Goal: Task Accomplishment & Management: Complete application form

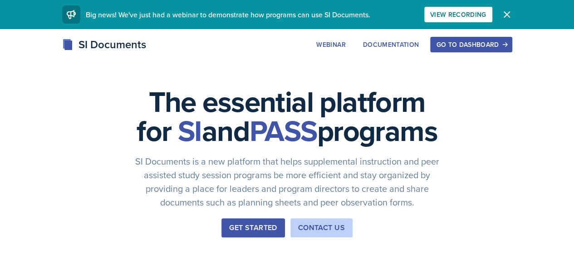
click at [506, 41] on div "Go to Dashboard" at bounding box center [471, 44] width 70 height 7
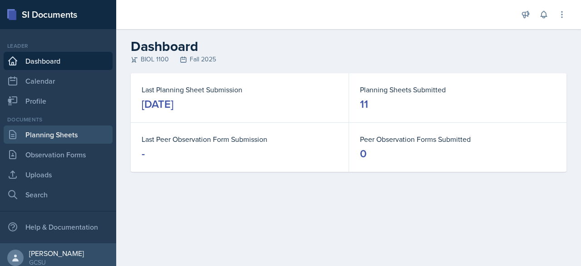
click at [75, 134] on link "Planning Sheets" at bounding box center [58, 134] width 109 height 18
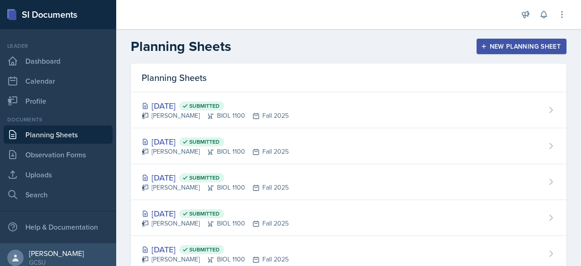
click at [493, 45] on div "New Planning Sheet" at bounding box center [521, 46] width 78 height 7
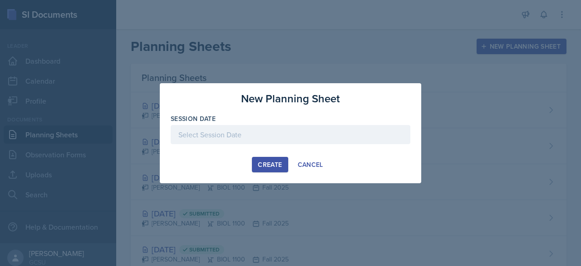
click at [239, 134] on div at bounding box center [291, 134] width 240 height 19
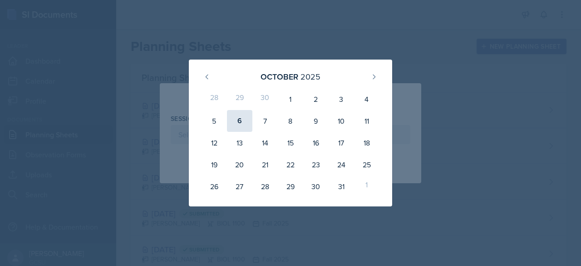
click at [238, 121] on div "6" at bounding box center [239, 121] width 25 height 22
type input "[DATE]"
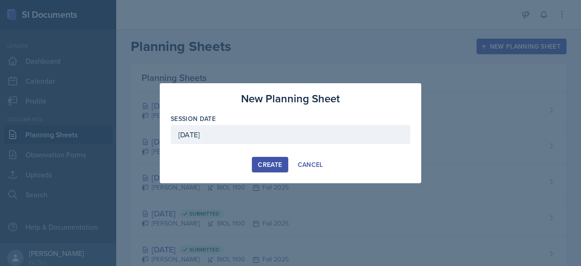
click at [266, 167] on div "Create" at bounding box center [270, 164] width 24 height 7
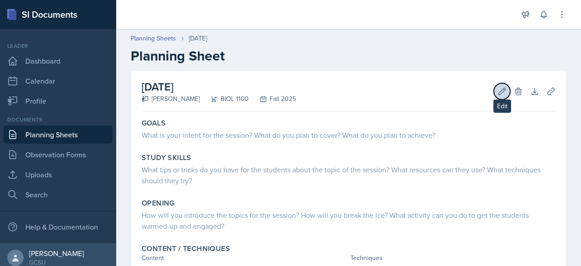
click at [494, 93] on button "Edit" at bounding box center [502, 91] width 16 height 16
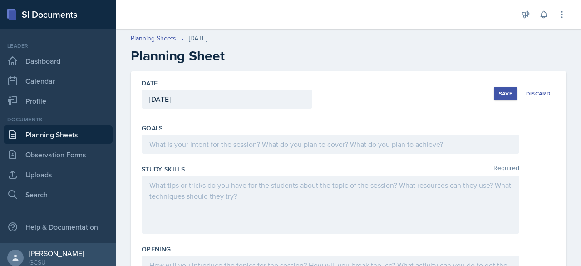
click at [220, 146] on div at bounding box center [331, 143] width 378 height 19
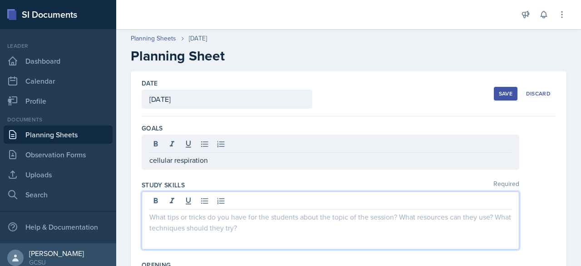
click at [248, 204] on div at bounding box center [331, 220] width 378 height 58
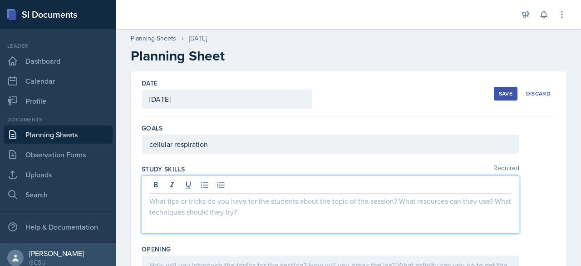
click at [496, 89] on button "Save" at bounding box center [506, 94] width 24 height 14
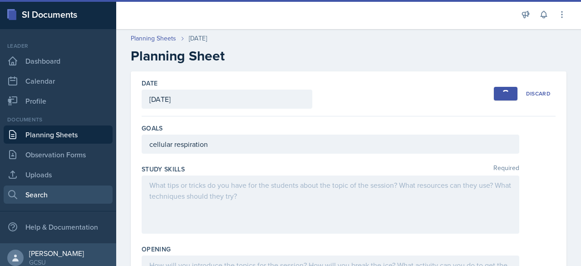
click at [56, 186] on link "Search" at bounding box center [58, 194] width 109 height 18
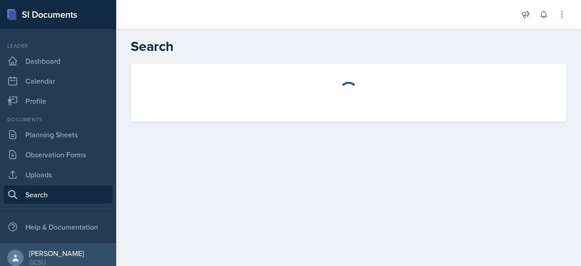
select select "all"
select select "1"
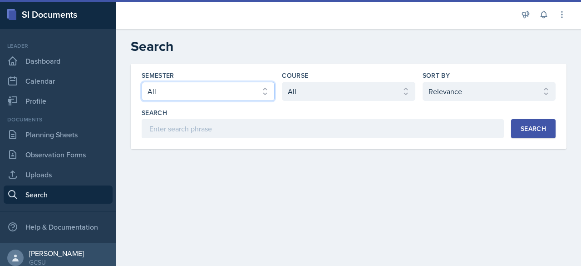
click at [236, 96] on select "Select semester All Fall 2025 Spring 2025 Fall 2024 Spring 2024 Fall 2023 Sprin…" at bounding box center [208, 91] width 133 height 19
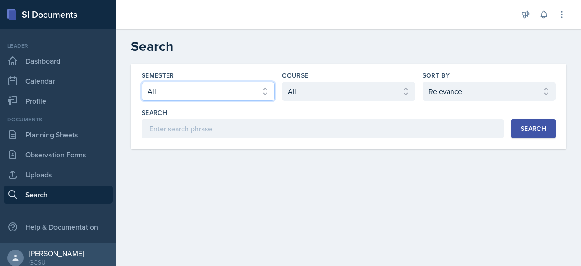
select select "838c426c-7ba8-4b05-94c8-22f19dd4c5cc"
click at [142, 82] on select "Select semester All Fall 2025 Spring 2025 Fall 2024 Spring 2024 Fall 2023 Sprin…" at bounding box center [208, 91] width 133 height 19
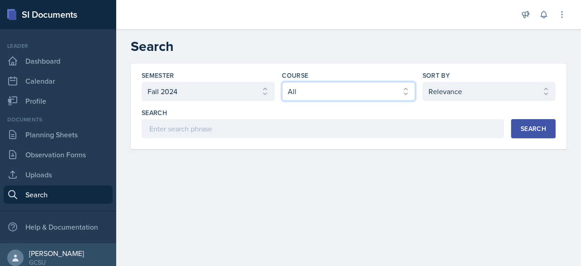
click at [366, 92] on select "Select course All ACCT 3101 ACCT 3102 ASTR 1000 BIOL 1100 BIOL 1107 BIOL 1108 B…" at bounding box center [348, 91] width 133 height 19
select select "36541d13-729a-45ef-a9cb-922687840166"
click at [282, 82] on select "Select course All ACCT 3101 ACCT 3102 ASTR 1000 BIOL 1100 BIOL 1107 BIOL 1108 B…" at bounding box center [348, 91] width 133 height 19
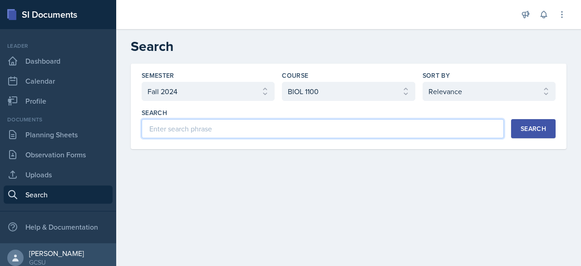
click at [412, 127] on input at bounding box center [323, 128] width 362 height 19
type input "cellular respiration"
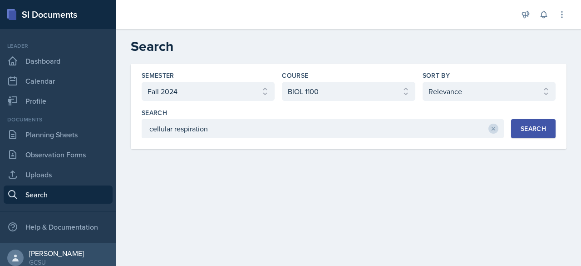
click at [534, 131] on div "Search" at bounding box center [533, 128] width 25 height 7
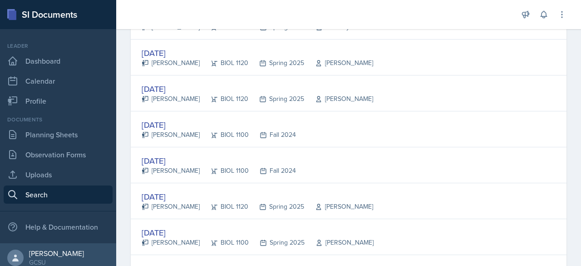
scroll to position [505, 0]
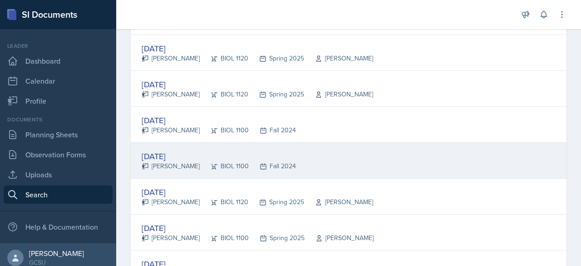
click at [167, 151] on div "[DATE]" at bounding box center [219, 156] width 154 height 12
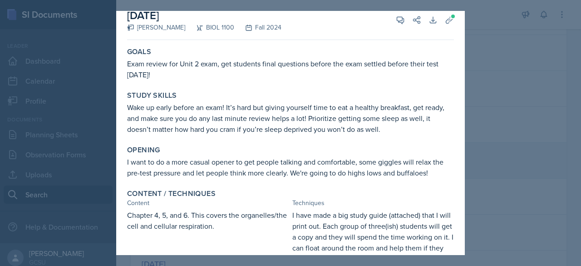
scroll to position [0, 0]
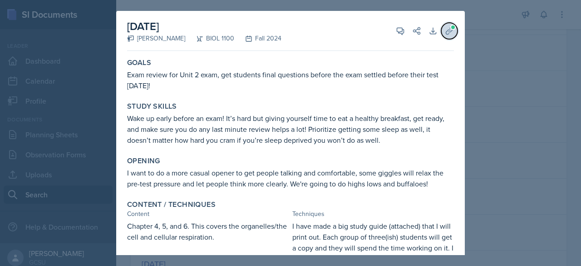
click at [446, 33] on icon at bounding box center [449, 30] width 9 height 9
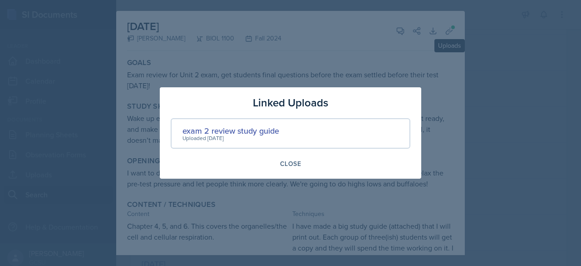
click at [363, 69] on div at bounding box center [290, 133] width 581 height 266
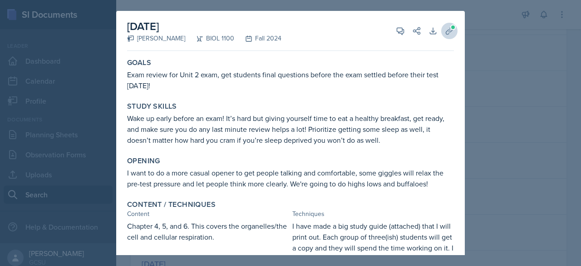
click at [445, 31] on icon at bounding box center [449, 30] width 9 height 9
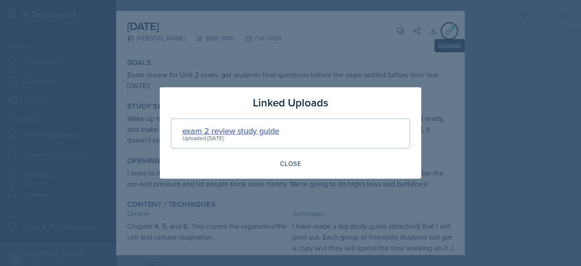
click at [266, 134] on div "exam 2 review study guide" at bounding box center [230, 130] width 97 height 12
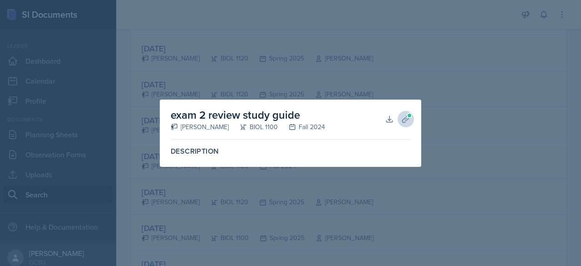
click at [407, 115] on span at bounding box center [409, 115] width 5 height 5
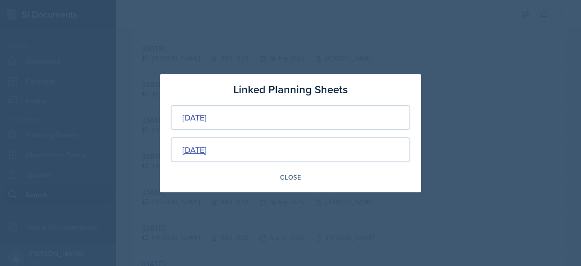
click at [207, 148] on div "[DATE]" at bounding box center [194, 149] width 24 height 12
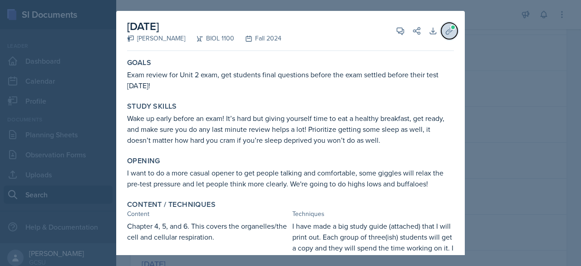
click at [445, 31] on icon at bounding box center [449, 30] width 9 height 9
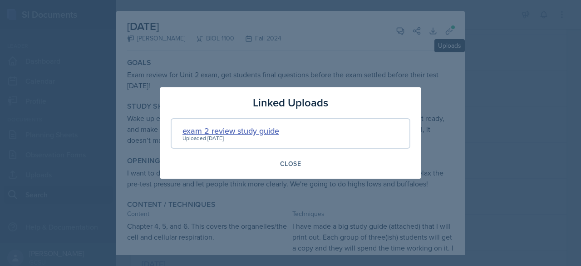
click at [255, 132] on div "exam 2 review study guide" at bounding box center [230, 130] width 97 height 12
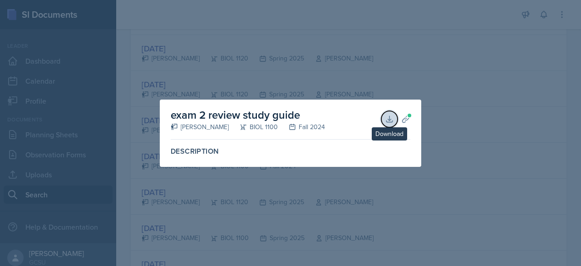
click at [392, 120] on icon at bounding box center [389, 119] width 6 height 6
click at [452, 87] on div at bounding box center [290, 133] width 581 height 266
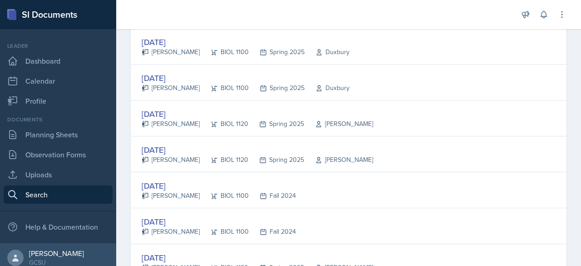
scroll to position [441, 0]
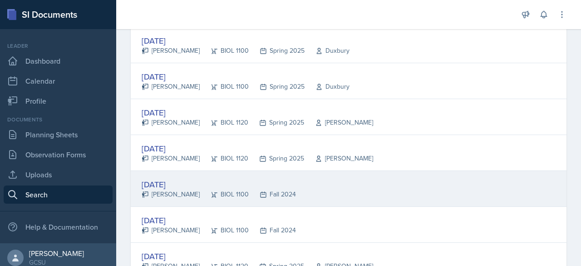
click at [182, 189] on div "[PERSON_NAME]" at bounding box center [171, 194] width 58 height 10
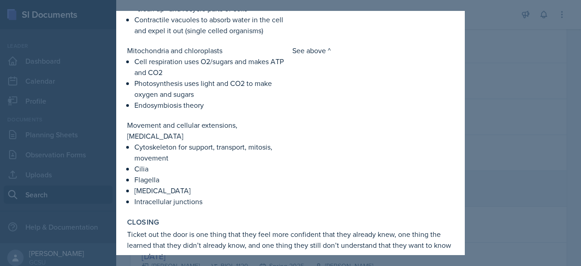
scroll to position [944, 0]
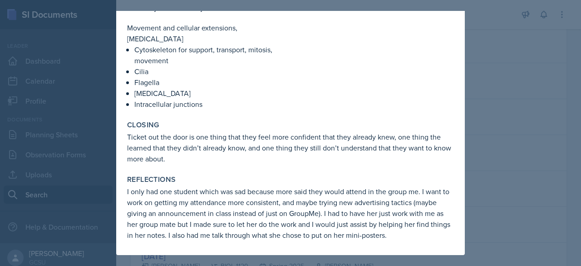
click at [508, 62] on div at bounding box center [290, 133] width 581 height 266
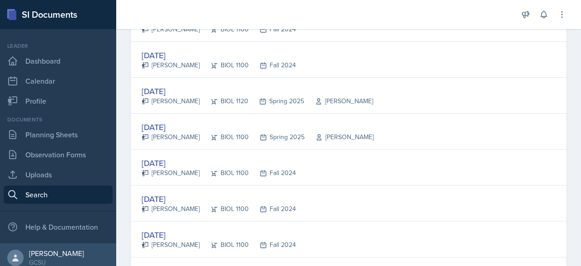
scroll to position [605, 0]
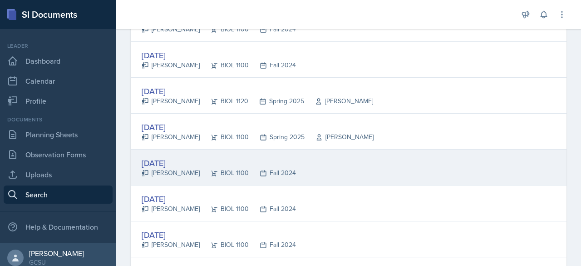
click at [172, 168] on div "[PERSON_NAME]" at bounding box center [171, 173] width 58 height 10
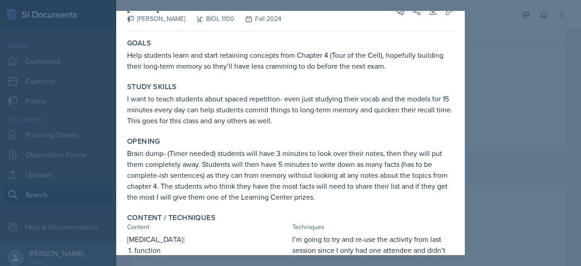
scroll to position [21, 0]
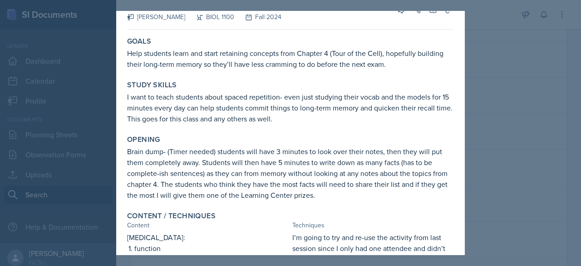
click at [497, 115] on div at bounding box center [290, 133] width 581 height 266
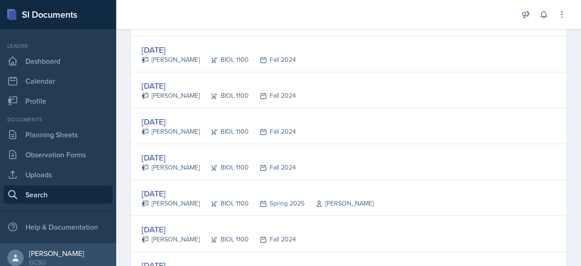
scroll to position [754, 0]
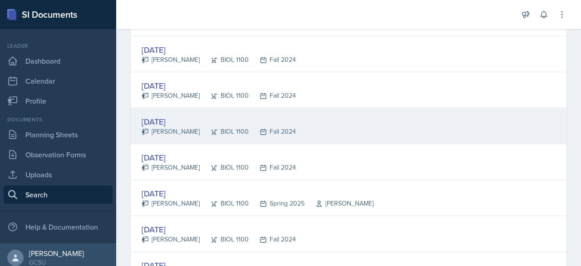
click at [176, 115] on div "[DATE]" at bounding box center [219, 121] width 154 height 12
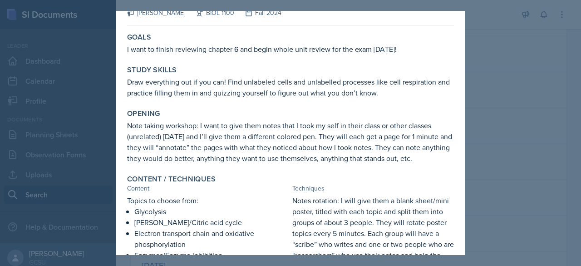
scroll to position [0, 0]
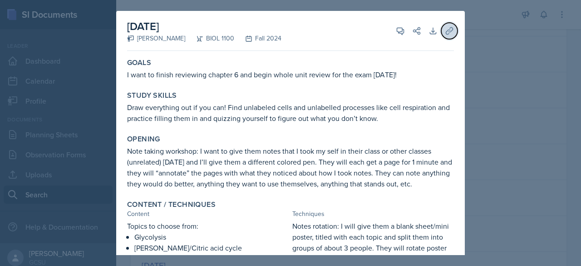
click at [446, 33] on icon at bounding box center [449, 30] width 9 height 9
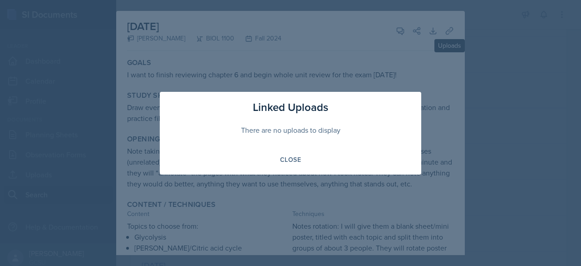
click at [425, 61] on div at bounding box center [290, 133] width 581 height 266
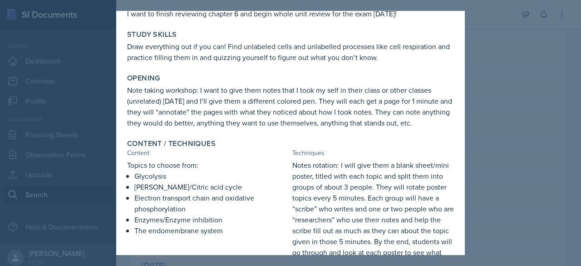
scroll to position [59, 0]
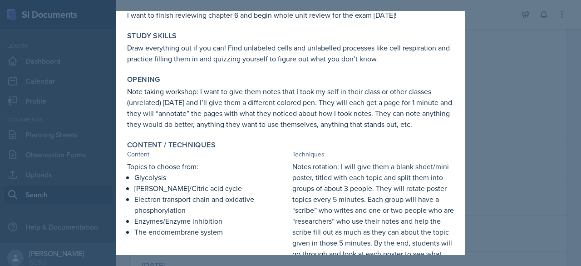
click at [500, 76] on div at bounding box center [290, 133] width 581 height 266
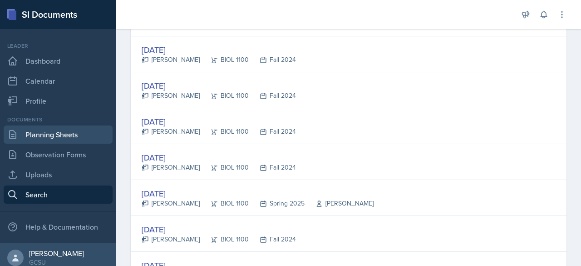
click at [71, 129] on link "Planning Sheets" at bounding box center [58, 134] width 109 height 18
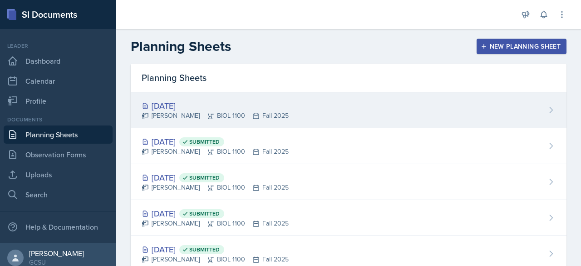
click at [190, 101] on div "[DATE]" at bounding box center [215, 105] width 147 height 12
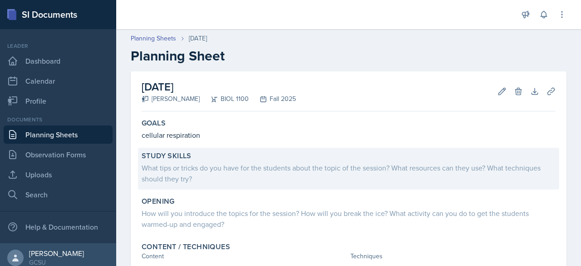
click at [305, 169] on div "What tips or tricks do you have for the students about the topic of the session…" at bounding box center [349, 173] width 414 height 22
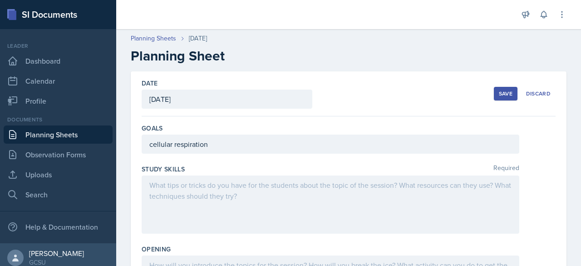
click at [316, 186] on div at bounding box center [331, 204] width 378 height 58
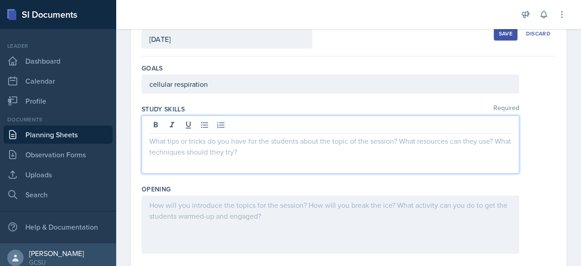
scroll to position [61, 0]
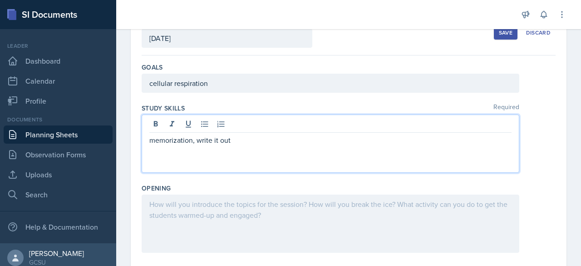
click at [300, 204] on div at bounding box center [331, 223] width 378 height 58
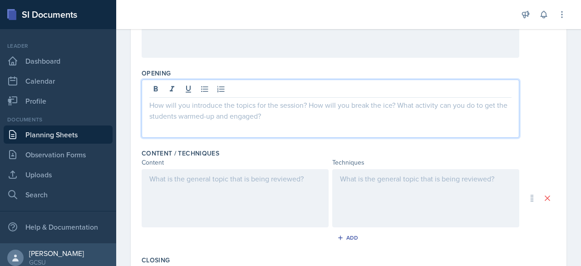
click at [264, 179] on p at bounding box center [235, 178] width 172 height 11
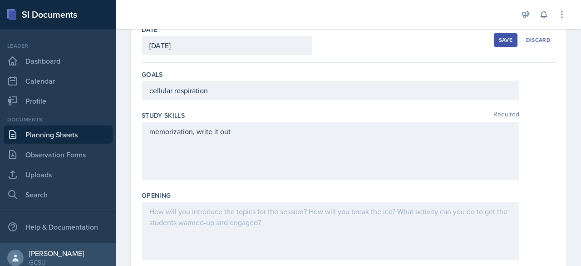
scroll to position [53, 0]
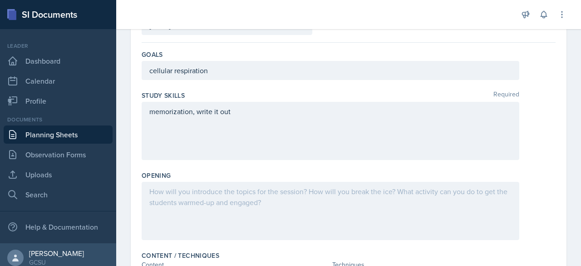
click at [408, 186] on p at bounding box center [330, 191] width 362 height 11
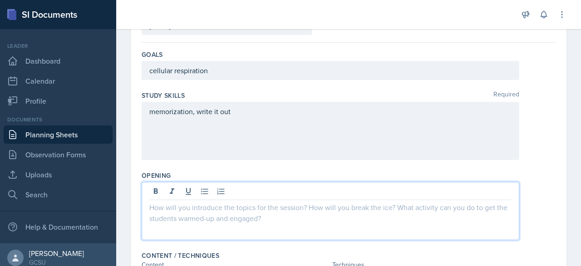
scroll to position [89, 0]
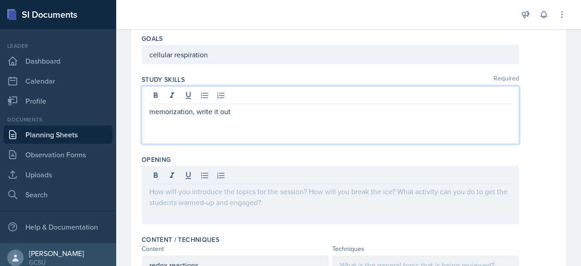
drag, startPoint x: 375, startPoint y: 136, endPoint x: 283, endPoint y: 120, distance: 93.0
click at [283, 120] on div "memorization, write it out" at bounding box center [331, 115] width 378 height 58
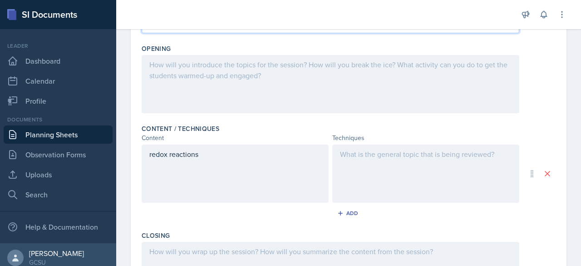
click at [418, 156] on p at bounding box center [426, 153] width 172 height 11
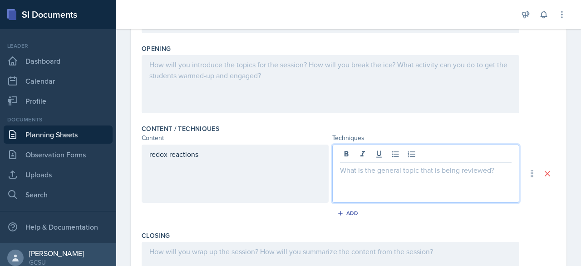
scroll to position [216, 0]
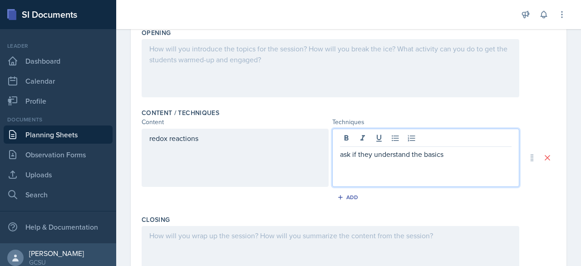
click at [236, 135] on div "redox reactions" at bounding box center [235, 157] width 187 height 58
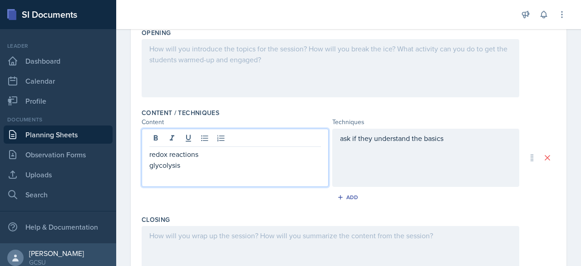
click at [151, 155] on p "redox reactions" at bounding box center [235, 153] width 172 height 11
click at [334, 138] on div "ask if they understand the basics" at bounding box center [425, 157] width 187 height 58
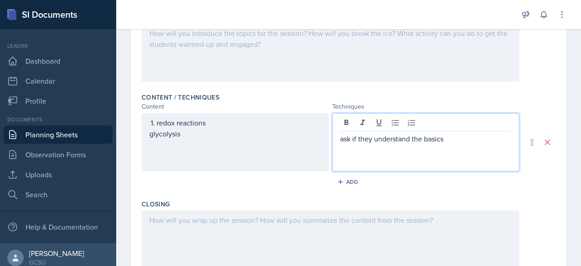
click at [340, 139] on p "ask if they understand the basics" at bounding box center [426, 138] width 172 height 11
click at [335, 139] on div "ask if they understand the basics" at bounding box center [425, 142] width 187 height 58
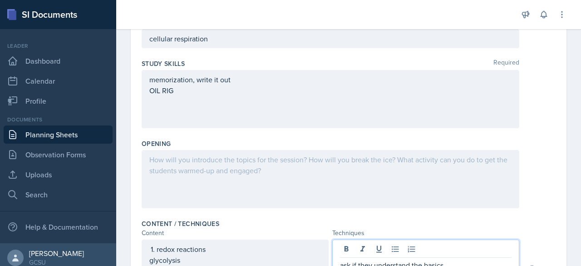
click at [241, 90] on p "OIL RIG" at bounding box center [330, 90] width 362 height 11
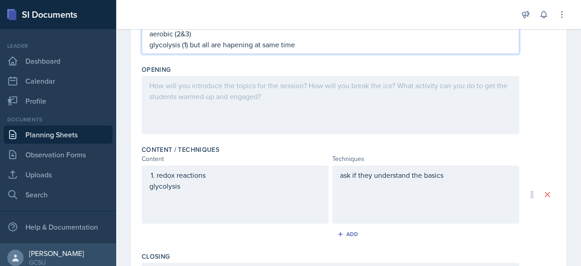
scroll to position [201, 0]
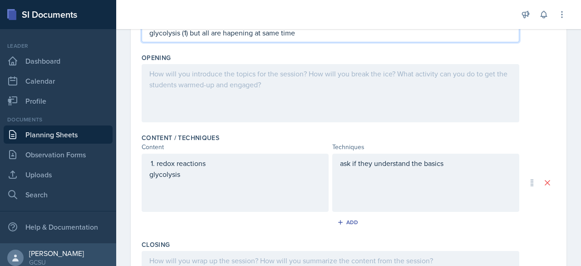
click at [360, 175] on div "ask if they understand the basics" at bounding box center [425, 182] width 187 height 58
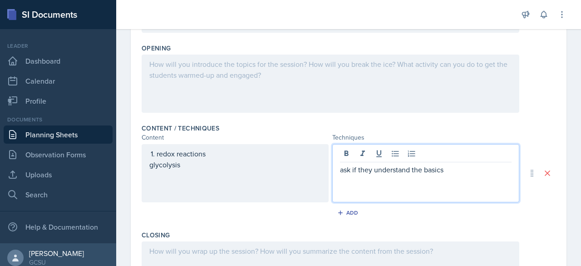
click at [446, 171] on p "ask if they understand the basics" at bounding box center [426, 169] width 172 height 11
click at [207, 171] on div "redox reactions glycolysis" at bounding box center [235, 173] width 187 height 58
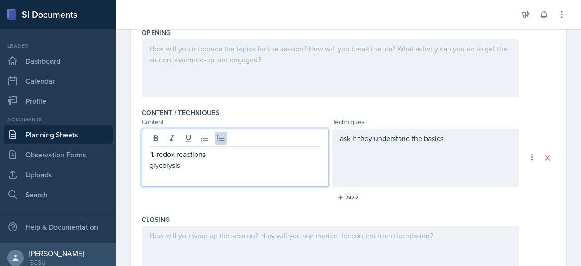
click at [189, 164] on p "glycolysis" at bounding box center [235, 164] width 172 height 11
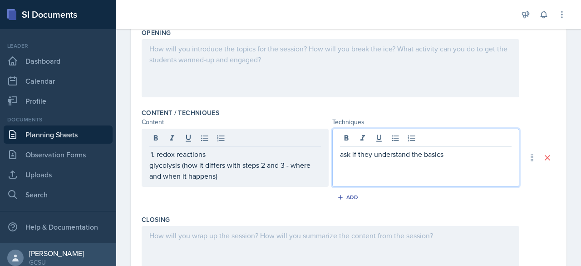
click at [449, 140] on div "ask if they understand the basics" at bounding box center [425, 157] width 187 height 58
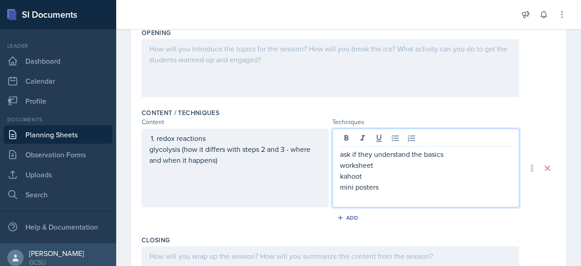
click at [362, 177] on p "kahoot" at bounding box center [426, 175] width 172 height 11
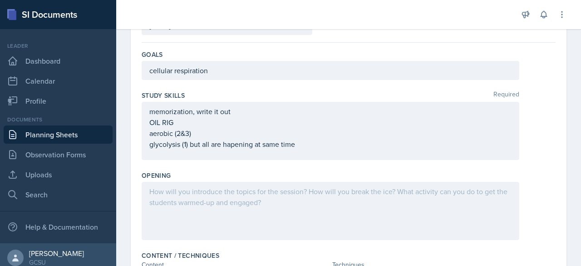
scroll to position [0, 0]
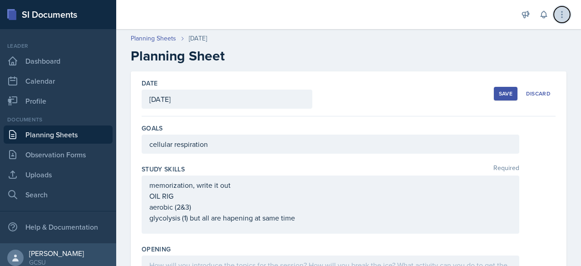
click at [562, 15] on icon at bounding box center [561, 14] width 1 height 6
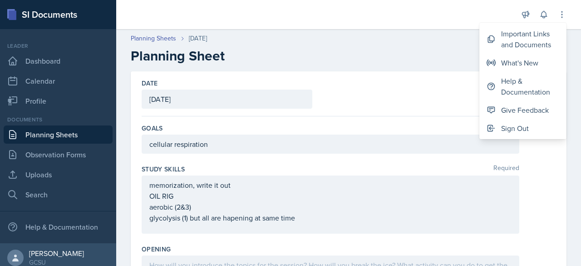
click at [436, 75] on div "Date [DATE] [DATE] 28 29 30 1 2 3 4 5 6 7 8 9 10 11 12 13 14 15 16 17 18 19 20 …" at bounding box center [349, 93] width 414 height 45
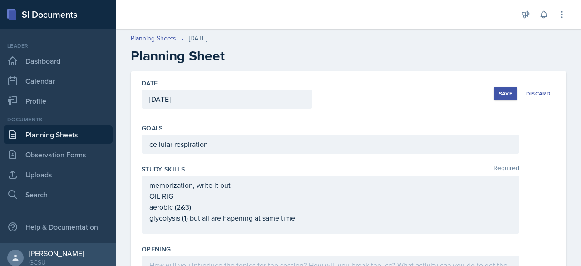
click at [499, 96] on div "Save" at bounding box center [506, 93] width 14 height 7
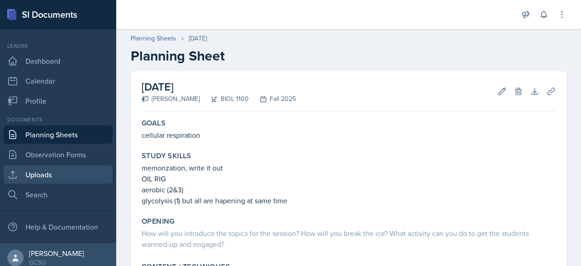
click at [48, 173] on link "Uploads" at bounding box center [58, 174] width 109 height 18
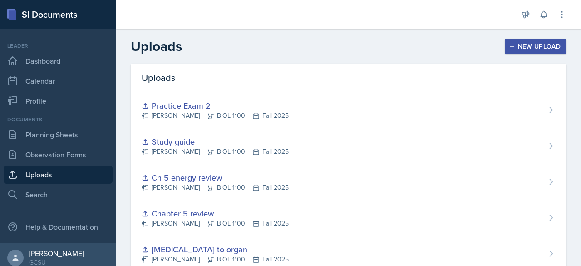
click at [511, 43] on div "New Upload" at bounding box center [536, 46] width 50 height 7
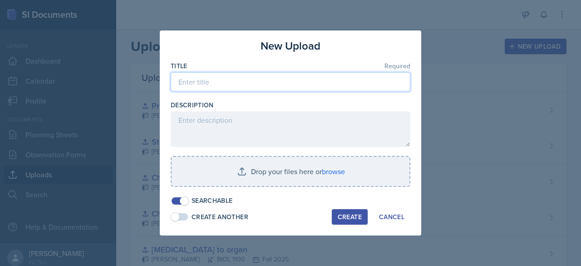
click at [304, 76] on input at bounding box center [291, 81] width 240 height 19
type input "glycolysis pathway"
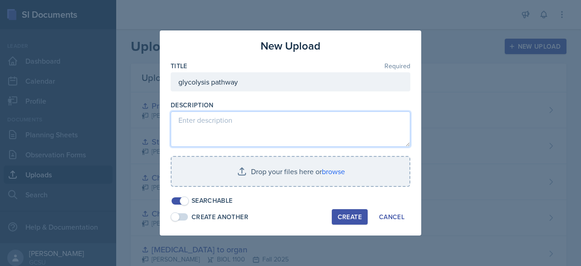
click at [308, 121] on textarea at bounding box center [291, 128] width 240 height 35
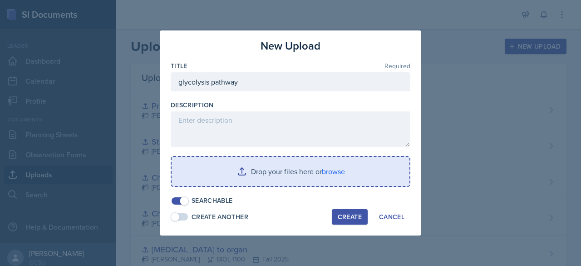
click at [308, 171] on input "file" at bounding box center [291, 171] width 238 height 29
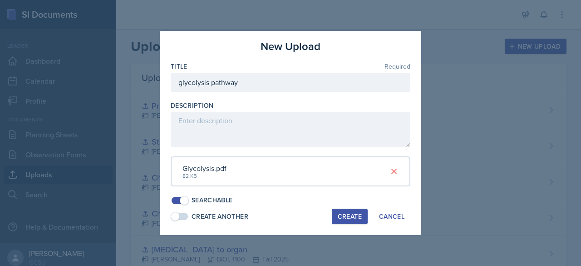
click at [344, 215] on div "Create" at bounding box center [350, 215] width 24 height 7
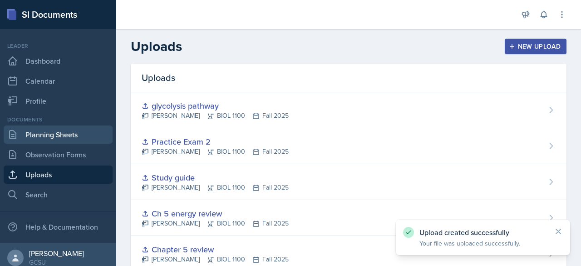
click at [48, 132] on link "Planning Sheets" at bounding box center [58, 134] width 109 height 18
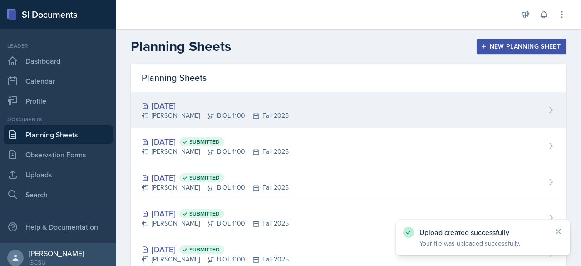
click at [177, 99] on div "[DATE]" at bounding box center [215, 105] width 147 height 12
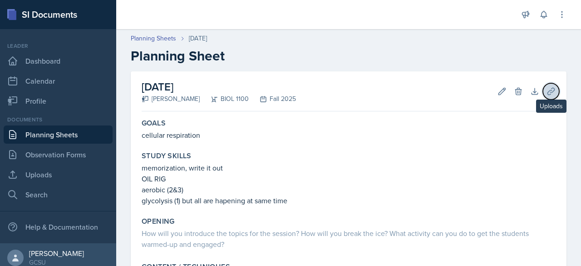
click at [546, 90] on icon at bounding box center [550, 91] width 9 height 9
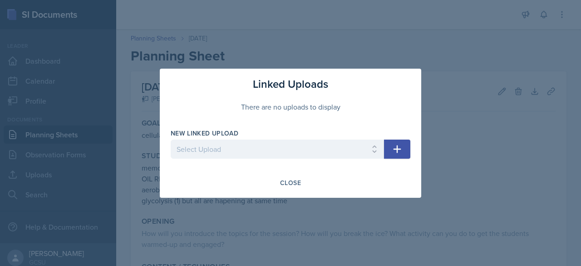
click at [391, 141] on button "button" at bounding box center [397, 148] width 26 height 19
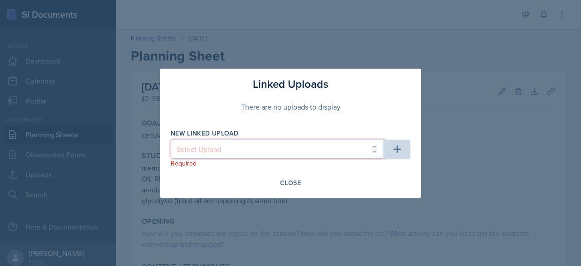
click at [372, 148] on select "Select Upload [MEDICAL_DATA] to organ Chapter 5 review Ch 5 energy review Study…" at bounding box center [277, 148] width 213 height 19
select select "1cbc8032-6146-4882-9c00-ec359bbd104e"
click at [171, 139] on select "Select Upload [MEDICAL_DATA] to organ Chapter 5 review Ch 5 energy review Study…" at bounding box center [277, 148] width 213 height 19
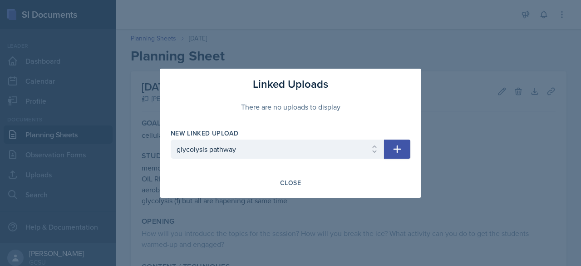
click at [394, 149] on icon "button" at bounding box center [398, 149] width 8 height 8
select select
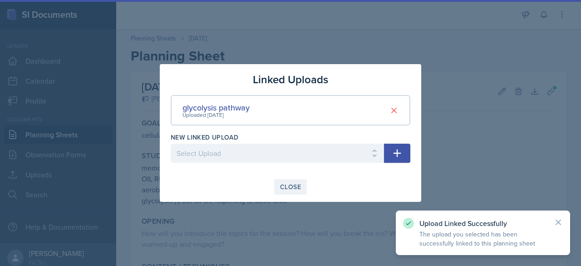
click at [290, 186] on div "Close" at bounding box center [290, 186] width 21 height 7
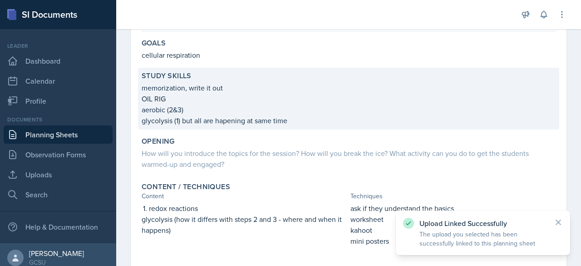
scroll to position [80, 0]
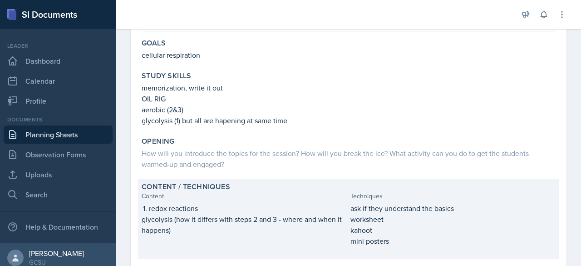
click at [215, 227] on p "glycolysis (how it differs with steps 2 and 3 - where and when it happens)" at bounding box center [244, 224] width 205 height 22
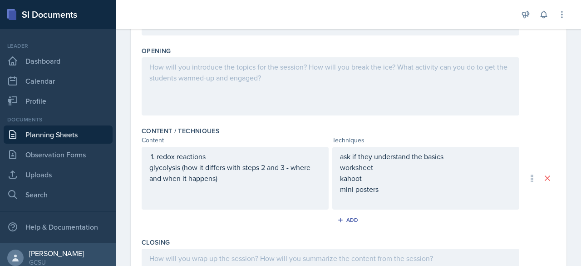
click at [254, 176] on p "glycolysis (how it differs with steps 2 and 3 - where and when it happens)" at bounding box center [235, 173] width 172 height 22
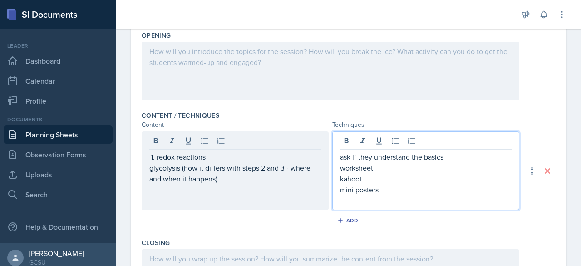
click at [379, 162] on p "worksheet" at bounding box center [426, 167] width 172 height 11
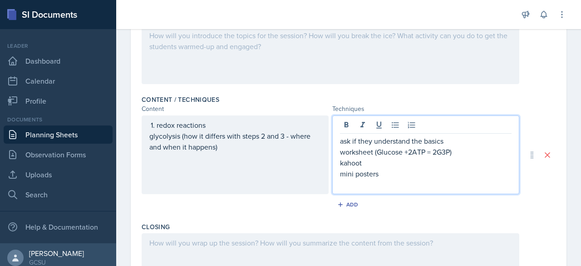
click at [362, 163] on p "kahoot" at bounding box center [426, 162] width 172 height 11
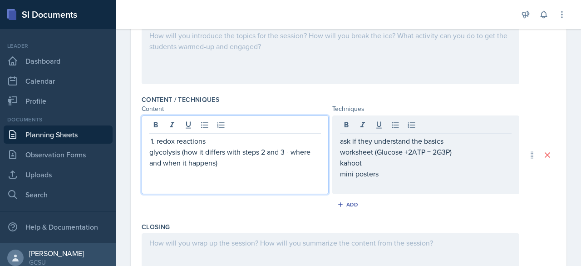
click at [234, 146] on p "glycolysis (how it differs with steps 2 and 3 - where and when it happens)" at bounding box center [235, 157] width 172 height 22
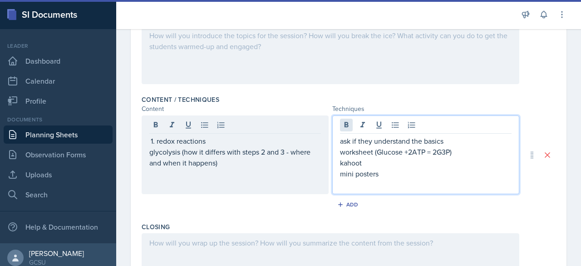
click at [337, 125] on div "ask if they understand the basics worksheet (Glucose +2ATP = 2G3P) kahoot mini …" at bounding box center [425, 154] width 187 height 79
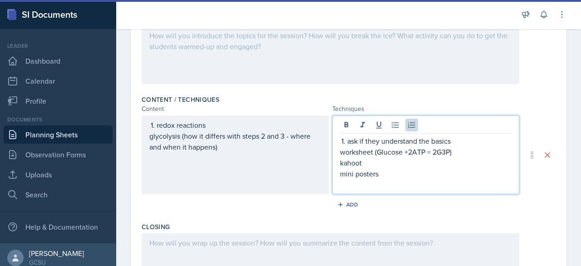
click at [147, 136] on div "redox reactions glycolysis (how it differs with steps 2 and 3 - where and when …" at bounding box center [235, 154] width 187 height 79
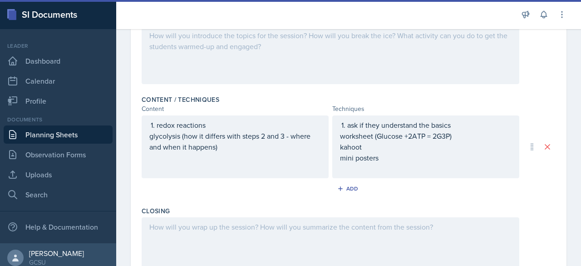
scroll to position [245, 0]
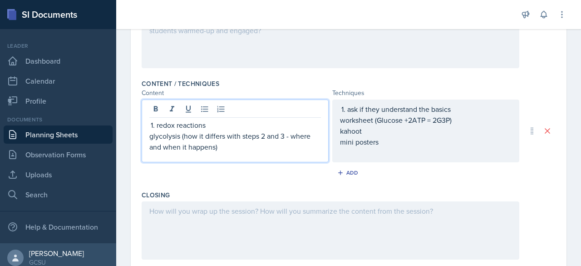
click at [150, 137] on p "glycolysis (how it differs with steps 2 and 3 - where and when it happens)" at bounding box center [235, 141] width 172 height 22
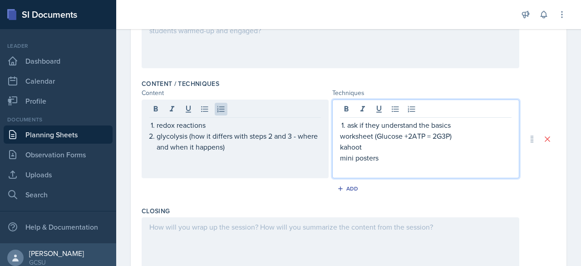
click at [340, 119] on div "ask if they understand the basics worksheet (Glucose +2ATP = 2G3P) kahoot mini …" at bounding box center [426, 146] width 172 height 54
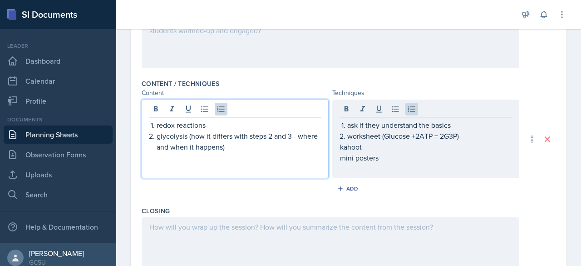
click at [241, 132] on p "glycolysis (how it differs with steps 2 and 3 - where and when it happens)" at bounding box center [239, 141] width 164 height 22
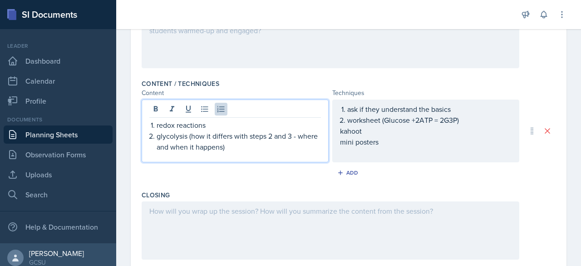
click at [230, 151] on div "redox reactions glycolysis (how it differs with steps 2 and 3 - where and when …" at bounding box center [235, 130] width 187 height 63
click at [225, 149] on p "glycolysis (how it differs with steps 2 and 3 - where and when it happens)" at bounding box center [239, 141] width 164 height 22
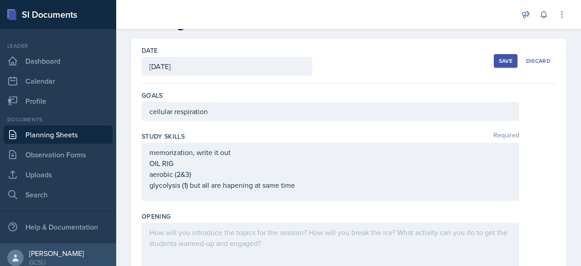
scroll to position [0, 0]
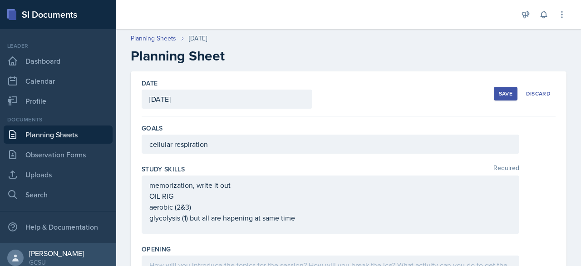
click at [501, 94] on div "Save" at bounding box center [506, 93] width 14 height 7
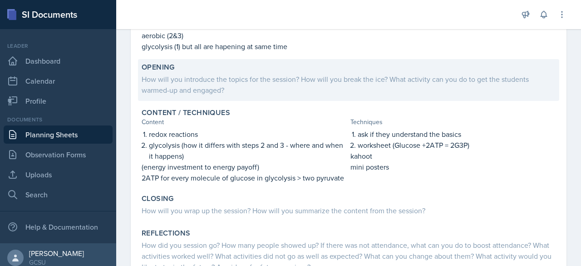
scroll to position [150, 0]
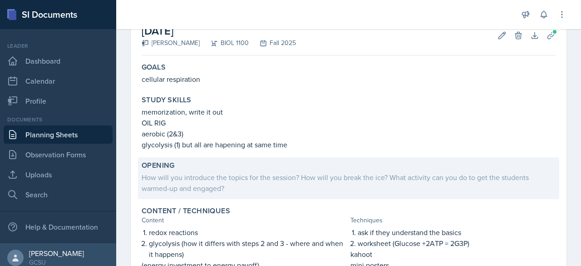
click at [504, 177] on div "How will you introduce the topics for the session? How will you break the ice? …" at bounding box center [349, 183] width 414 height 22
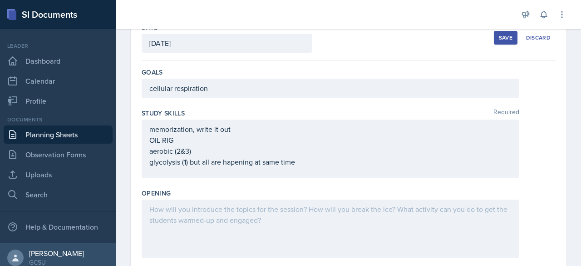
scroll to position [53, 0]
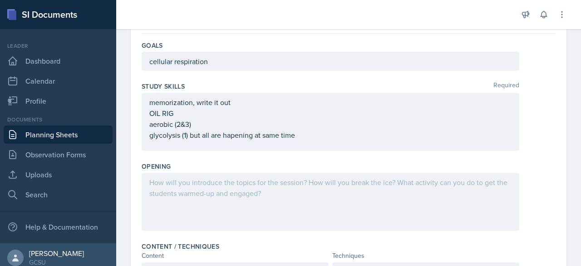
click at [475, 183] on p at bounding box center [330, 182] width 362 height 11
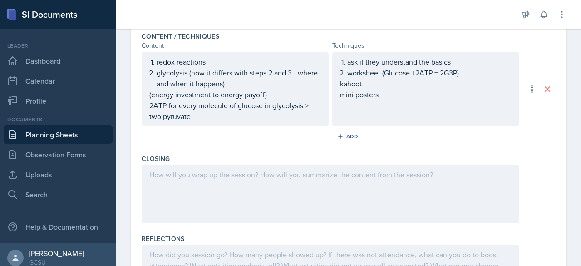
click at [336, 173] on p at bounding box center [330, 174] width 362 height 11
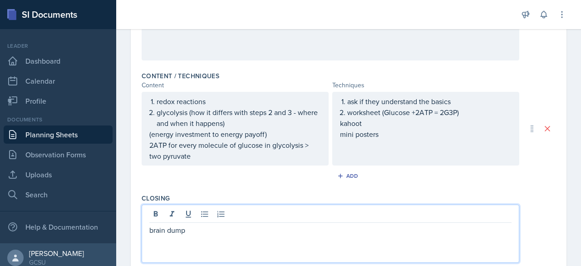
scroll to position [252, 0]
click at [446, 136] on p "mini posters" at bounding box center [426, 134] width 172 height 11
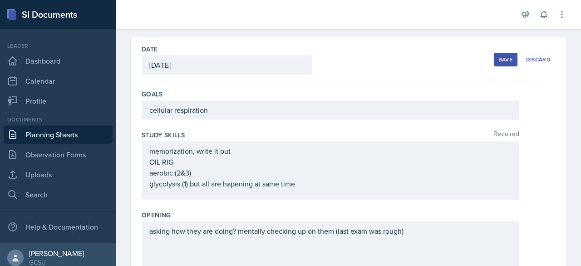
scroll to position [0, 0]
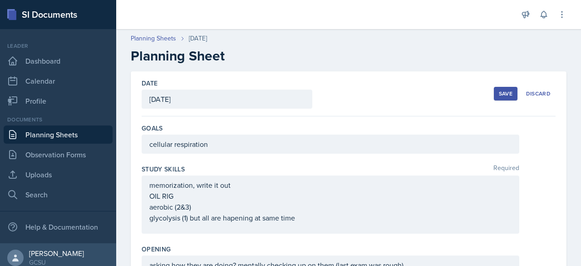
click at [499, 94] on div "Save" at bounding box center [506, 93] width 14 height 7
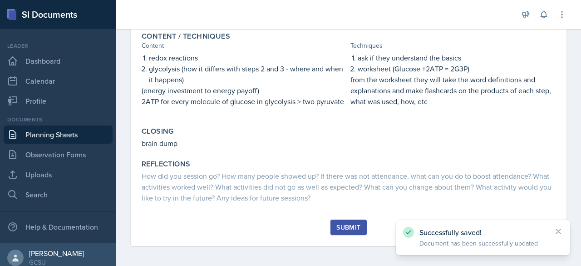
scroll to position [221, 0]
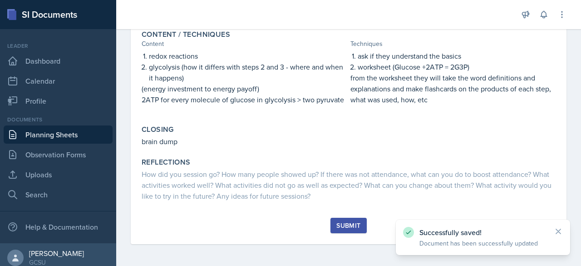
click at [341, 226] on div "Submit" at bounding box center [348, 224] width 24 height 7
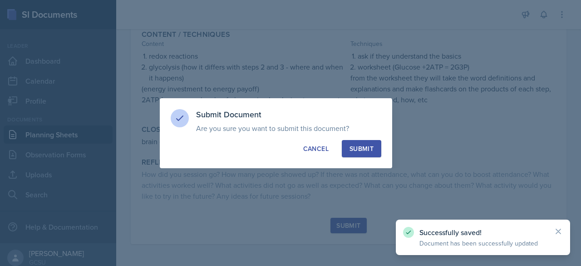
click at [373, 148] on div "Submit" at bounding box center [361, 148] width 24 height 9
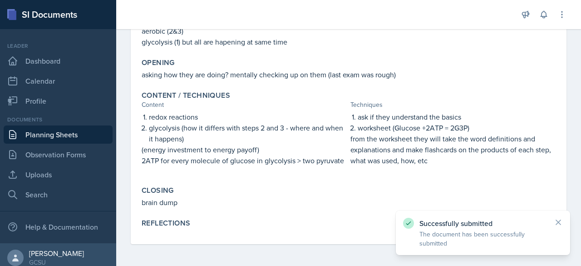
scroll to position [160, 0]
click at [35, 188] on link "Search" at bounding box center [58, 194] width 109 height 18
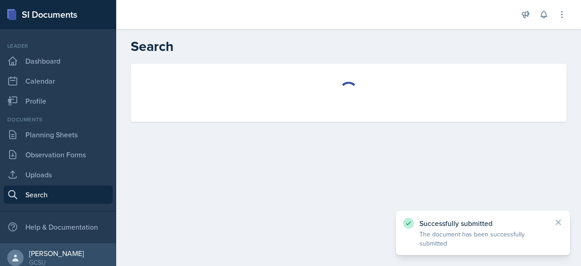
select select "all"
select select "1"
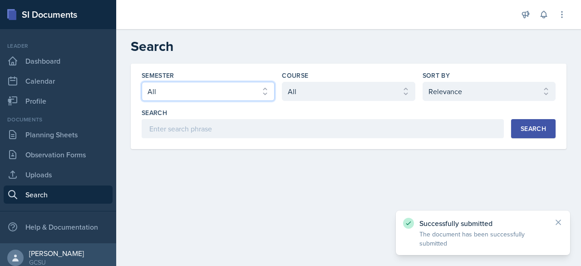
click at [213, 95] on select "Select semester All Fall 2025 Spring 2025 Fall 2024 Spring 2024 Fall 2023 Sprin…" at bounding box center [208, 91] width 133 height 19
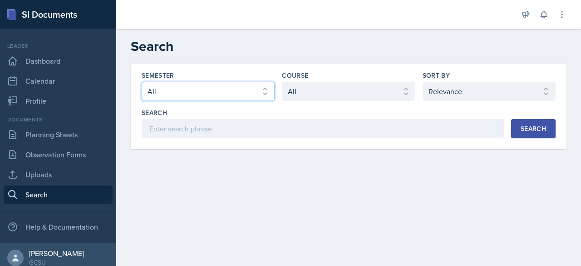
select select "986fdc3e-2246-4ffd-9cb8-78666de4ebed"
click at [142, 82] on select "Select semester All Fall 2025 Spring 2025 Fall 2024 Spring 2024 Fall 2023 Sprin…" at bounding box center [208, 91] width 133 height 19
click at [361, 74] on div "Course" at bounding box center [348, 75] width 133 height 9
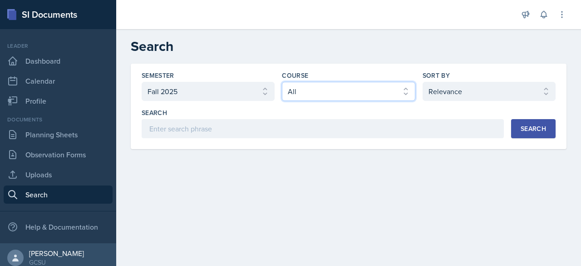
click at [348, 97] on select "Select course All ACCT 3101 ACCT 3102 ASTR 1000 BIOL 1100 BIOL 1107 BIOL 1108 B…" at bounding box center [348, 91] width 133 height 19
select select "0962fe08-ee06-47f9-81f7-2fff629c3db1"
click at [282, 82] on select "Select course All ACCT 3101 ACCT 3102 ASTR 1000 BIOL 1100 BIOL 1107 BIOL 1108 B…" at bounding box center [348, 91] width 133 height 19
click at [530, 128] on div "Search" at bounding box center [533, 128] width 25 height 7
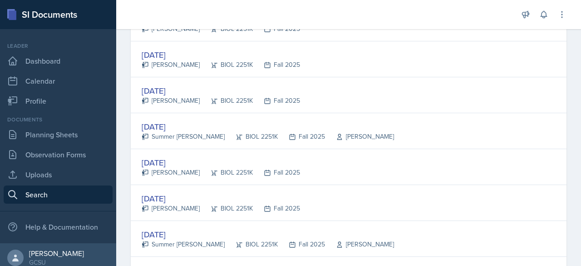
scroll to position [526, 0]
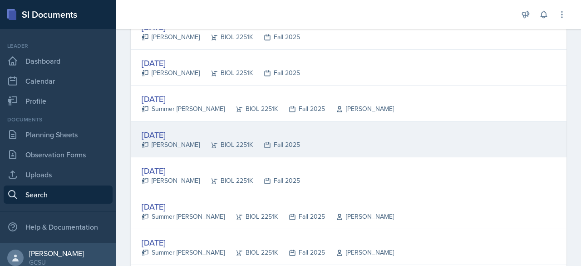
click at [154, 128] on div "[DATE]" at bounding box center [221, 134] width 158 height 12
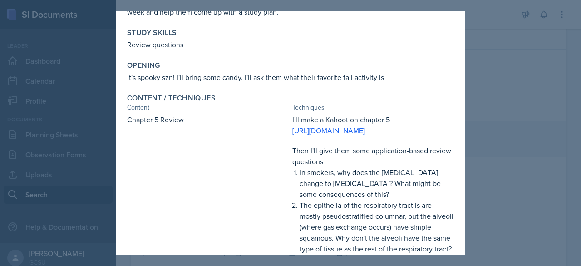
scroll to position [0, 0]
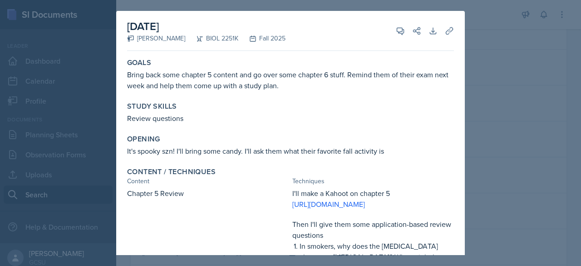
click at [512, 38] on div at bounding box center [290, 133] width 581 height 266
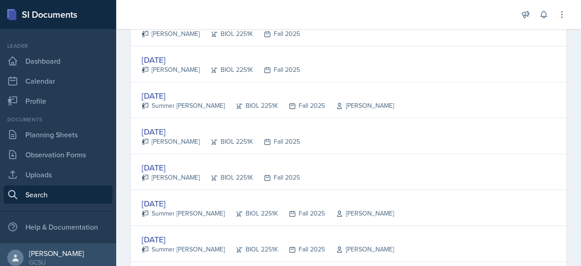
scroll to position [540, 0]
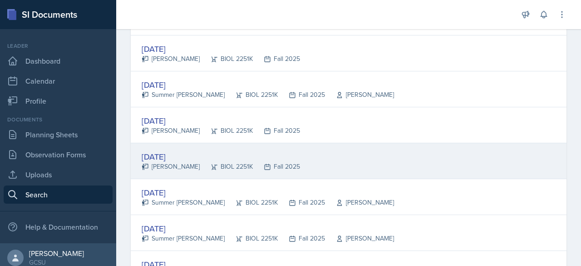
click at [192, 153] on div "[DATE]" at bounding box center [221, 156] width 158 height 12
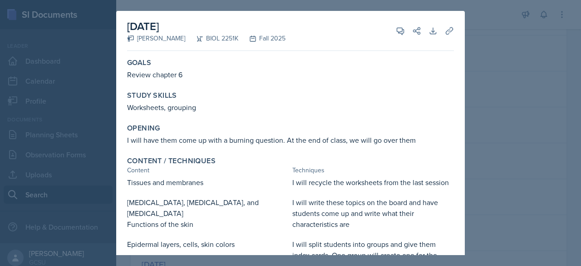
click at [498, 175] on div at bounding box center [290, 133] width 581 height 266
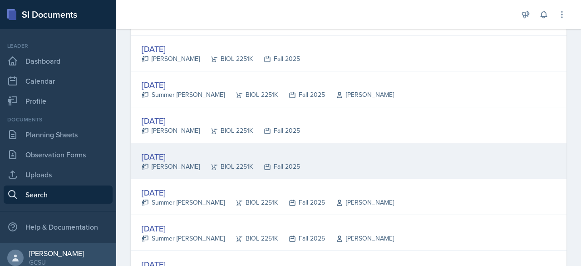
click at [175, 150] on div "[DATE]" at bounding box center [221, 156] width 158 height 12
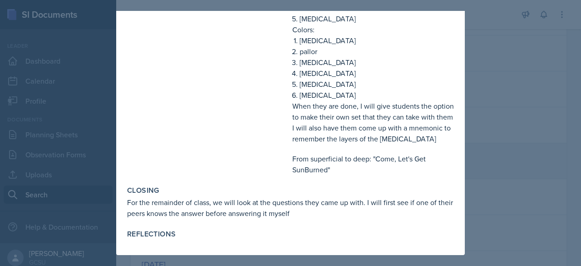
scroll to position [421, 0]
click at [506, 49] on div at bounding box center [290, 133] width 581 height 266
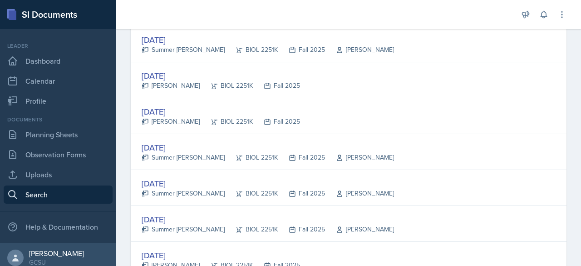
scroll to position [0, 0]
